Goal: Task Accomplishment & Management: Use online tool/utility

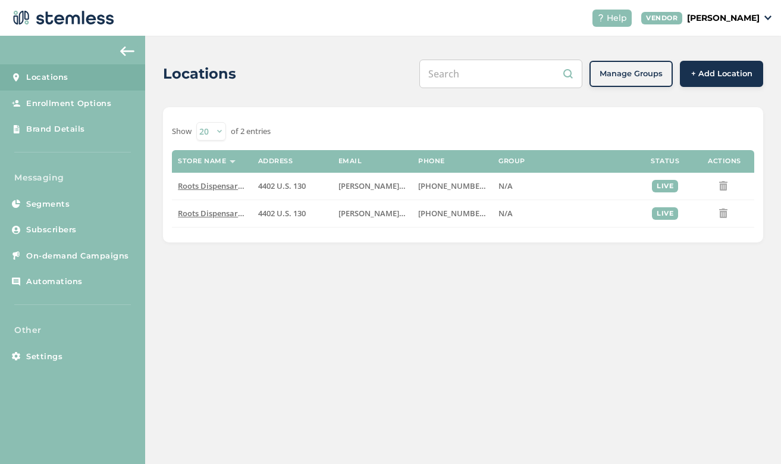
click at [337, 35] on header "Help VENDOR [PERSON_NAME]" at bounding box center [390, 18] width 781 height 36
click at [101, 252] on span "On-demand Campaigns" at bounding box center [77, 256] width 103 height 12
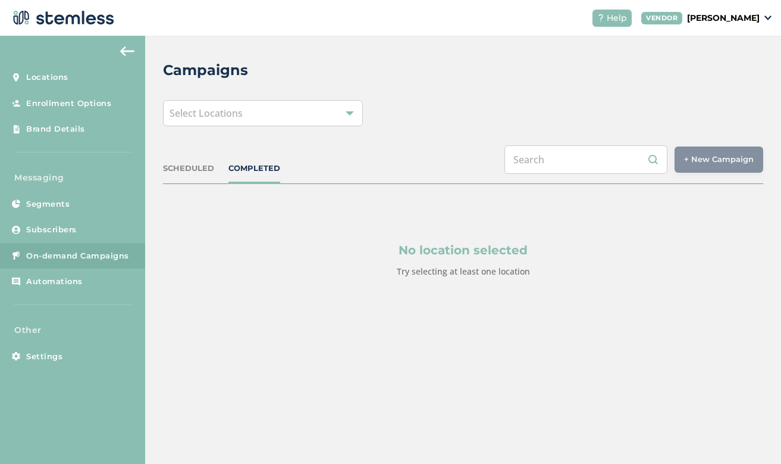
click at [331, 120] on div "Select Locations" at bounding box center [263, 113] width 200 height 26
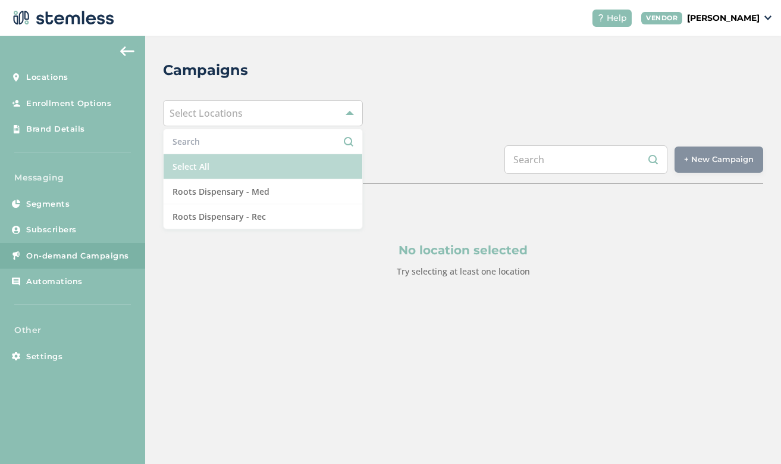
click at [261, 176] on li "Select All" at bounding box center [263, 166] width 199 height 25
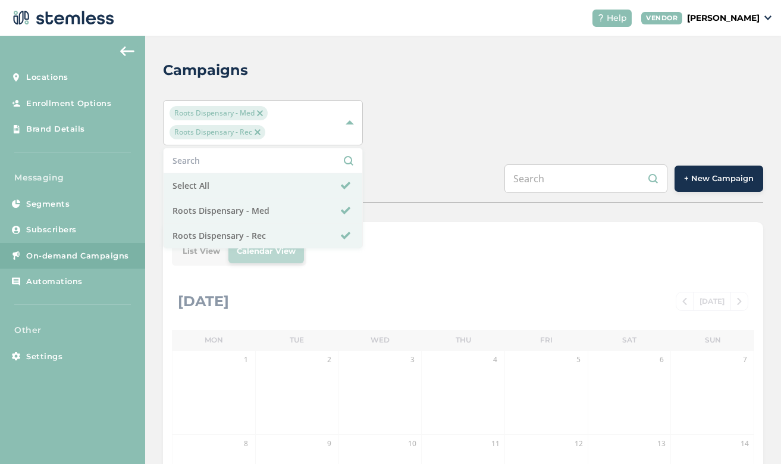
click at [555, 96] on div "Campaigns Roots Dispensary - Med Roots Dispensary - Rec Select All Roots Dispen…" at bounding box center [463, 422] width 636 height 773
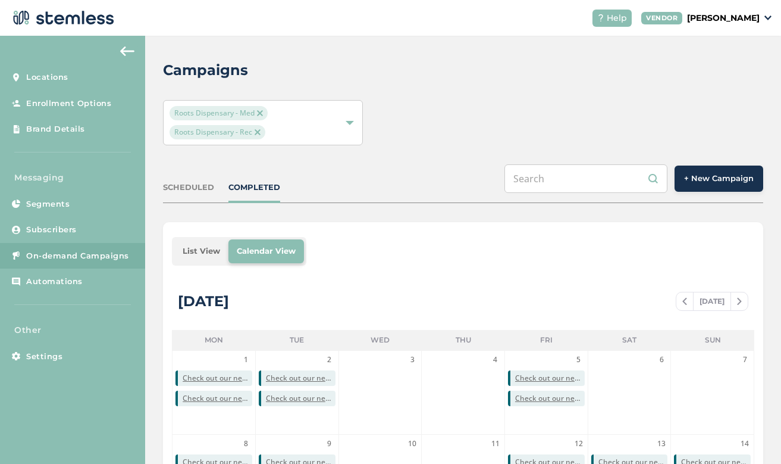
click at [707, 187] on button "+ New Campaign" at bounding box center [719, 178] width 89 height 26
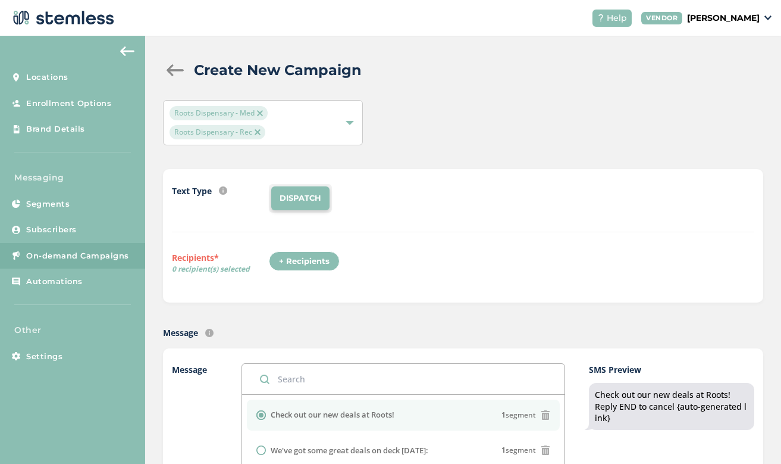
click at [317, 268] on div "+ Recipients" at bounding box center [304, 261] width 71 height 20
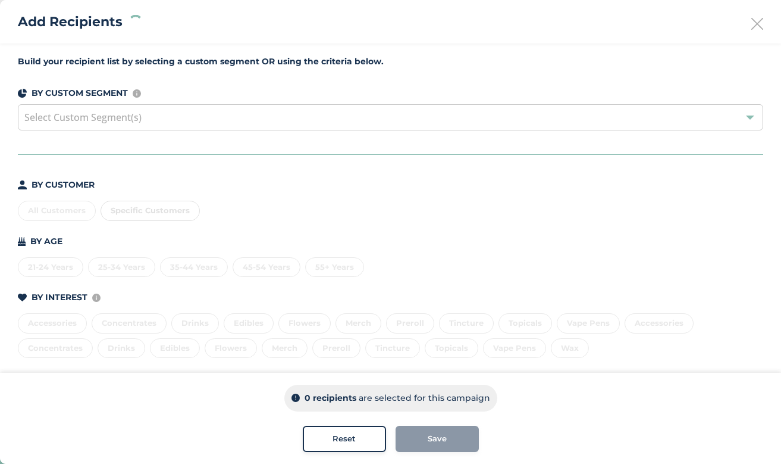
click at [65, 209] on div "All Customers Specific Customers" at bounding box center [391, 208] width 746 height 25
click at [65, 209] on div "All Customers" at bounding box center [57, 211] width 78 height 20
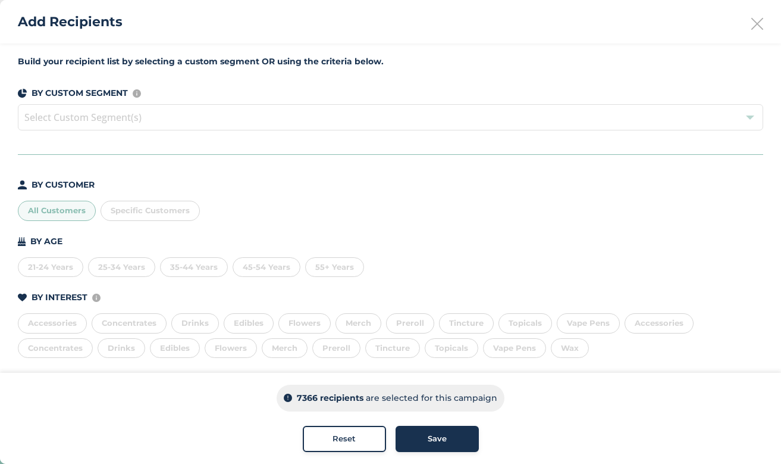
click at [436, 444] on button "Save" at bounding box center [437, 438] width 83 height 26
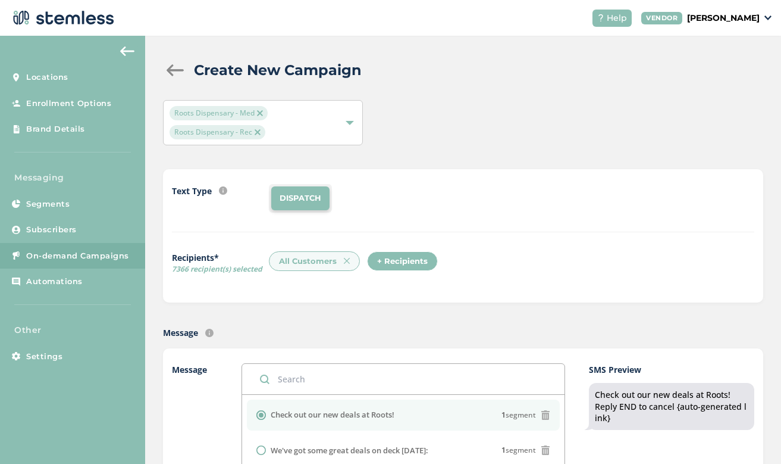
click at [493, 236] on div "Text Type SMS : A cost effective way to reach your customers. Send a intro text…" at bounding box center [463, 236] width 583 height 104
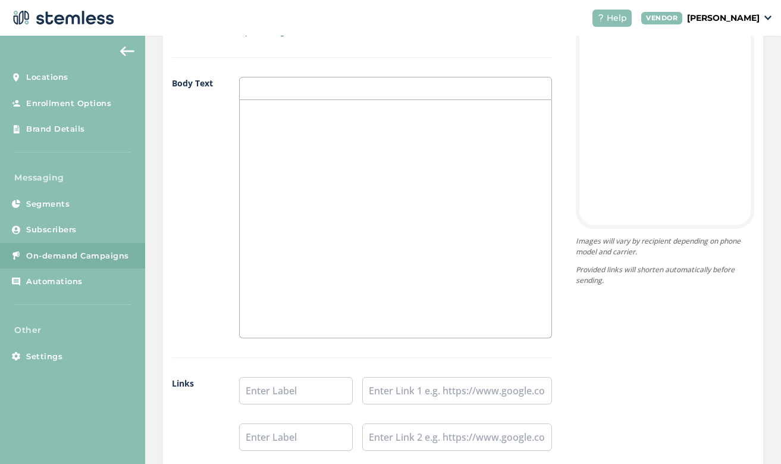
scroll to position [706, 0]
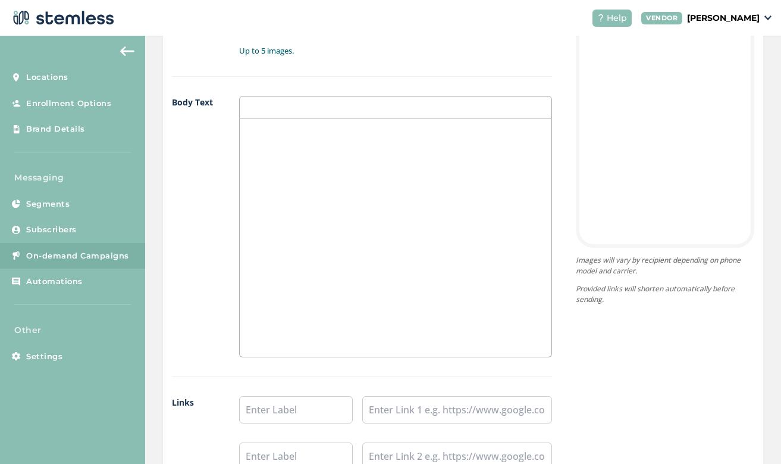
click at [407, 148] on div at bounding box center [396, 237] width 312 height 237
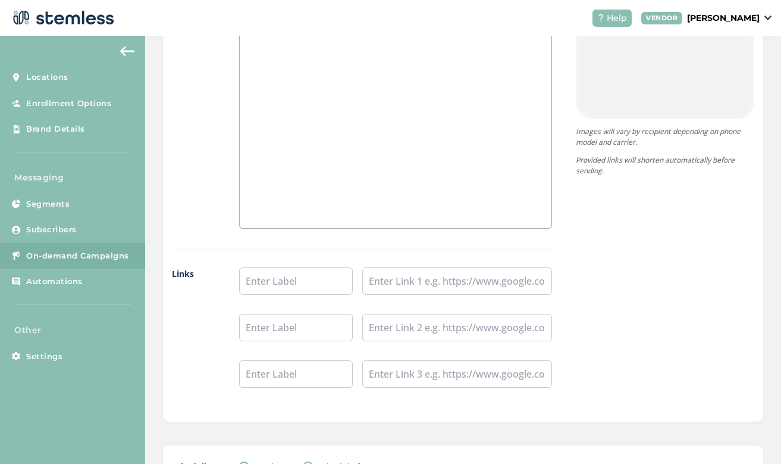
scroll to position [869, 0]
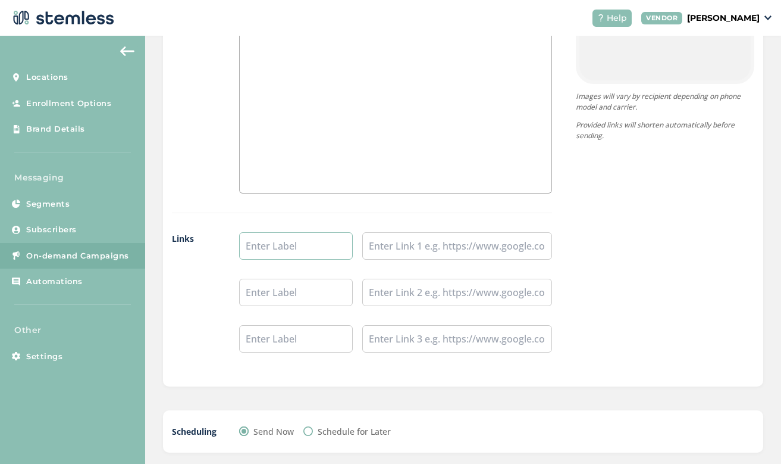
click at [280, 245] on input "text" at bounding box center [296, 245] width 114 height 27
type input "Shop Rec"
type input "Shop Med"
click at [394, 253] on input "text" at bounding box center [457, 245] width 190 height 27
paste input "[URL][DOMAIN_NAME]"
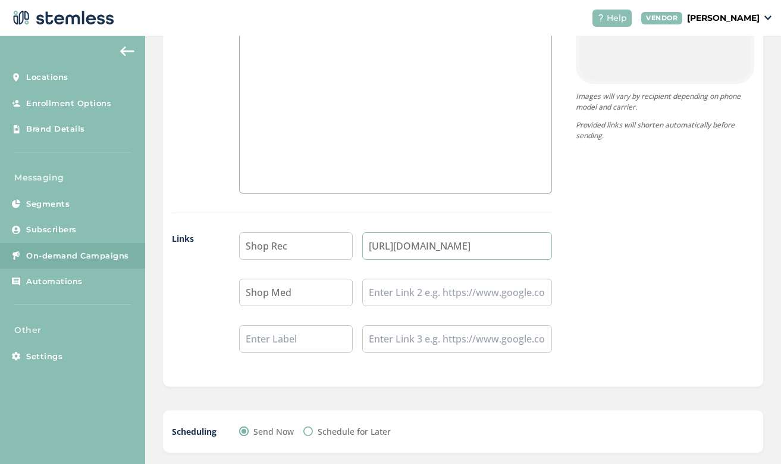
type input "[URL][DOMAIN_NAME]"
click at [399, 295] on input "text" at bounding box center [457, 291] width 190 height 27
paste input "[URL][DOMAIN_NAME]"
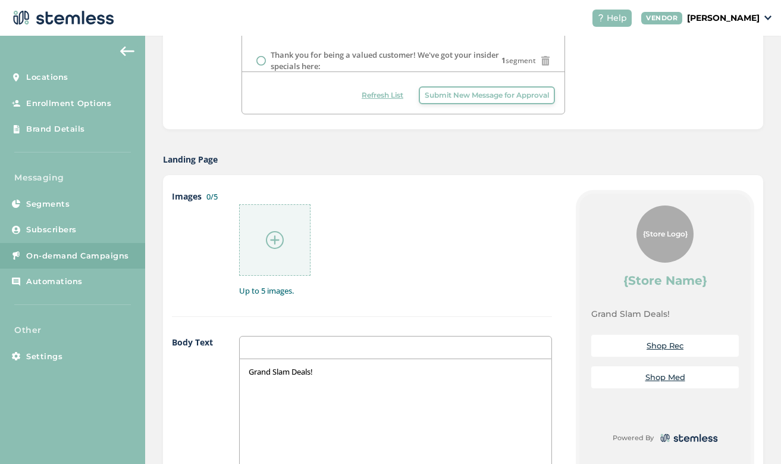
scroll to position [463, 0]
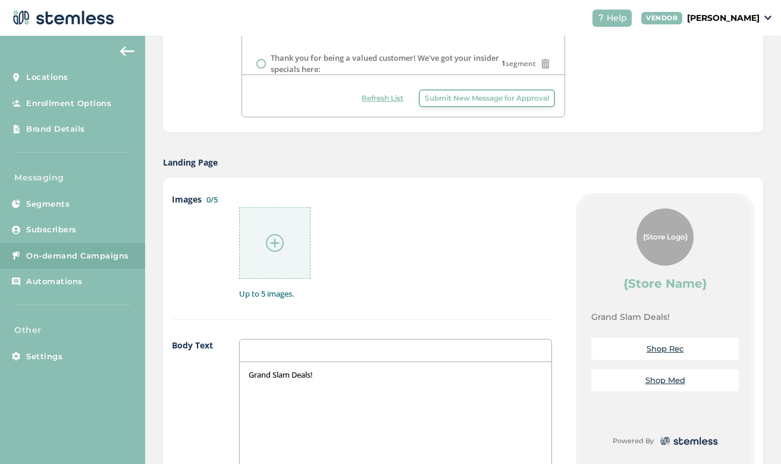
type input "[URL][DOMAIN_NAME]"
click at [251, 228] on div at bounding box center [274, 242] width 71 height 71
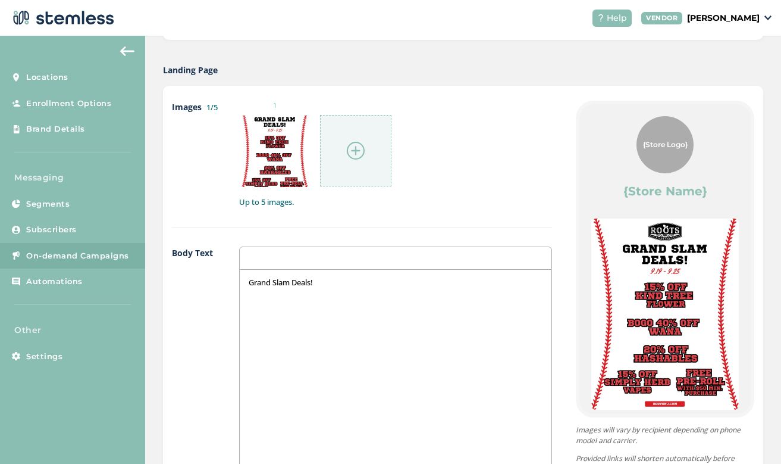
scroll to position [550, 0]
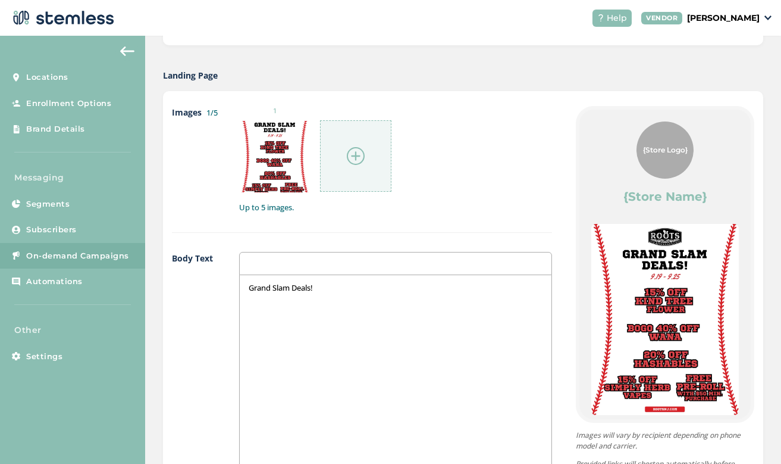
click at [337, 297] on div "Grand Slam Deals!" at bounding box center [396, 393] width 312 height 237
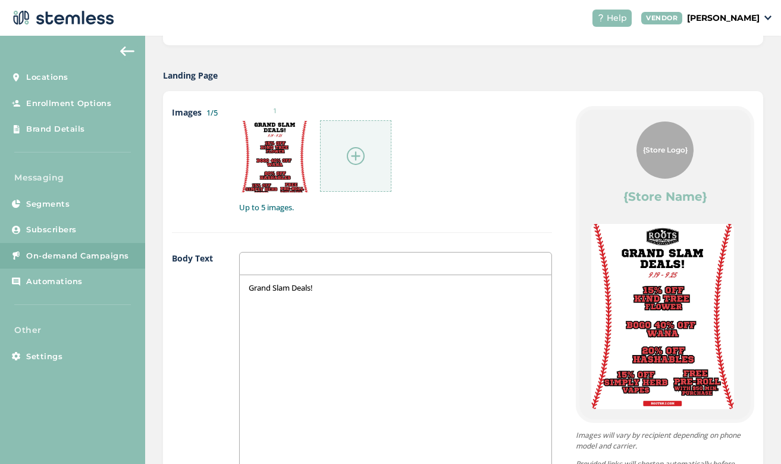
click at [253, 305] on div "Grand Slam Deals!" at bounding box center [396, 393] width 312 height 237
click at [356, 287] on p "Grand Slam Deals!" at bounding box center [396, 287] width 294 height 11
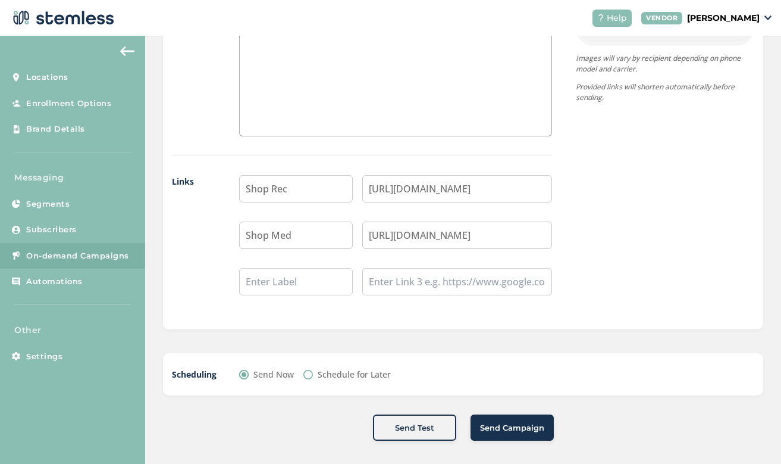
scroll to position [926, 0]
click at [536, 425] on span "Send Campaign" at bounding box center [512, 428] width 64 height 12
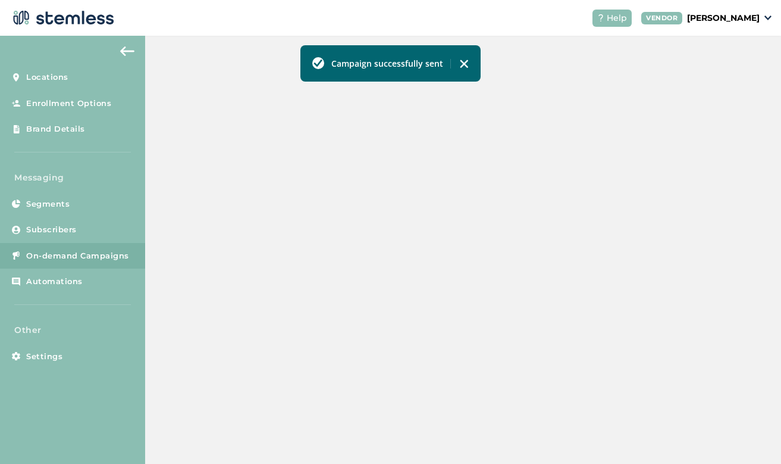
scroll to position [345, 0]
